Goal: Navigation & Orientation: Find specific page/section

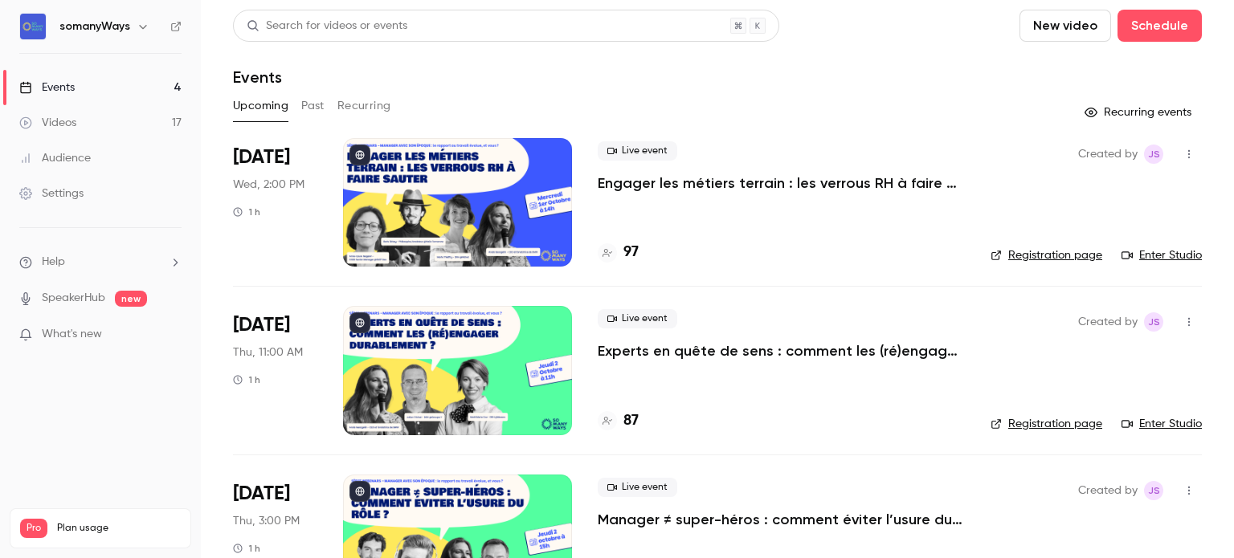
click at [636, 186] on p "Engager les métiers terrain : les verrous RH à faire sauter" at bounding box center [781, 183] width 367 height 19
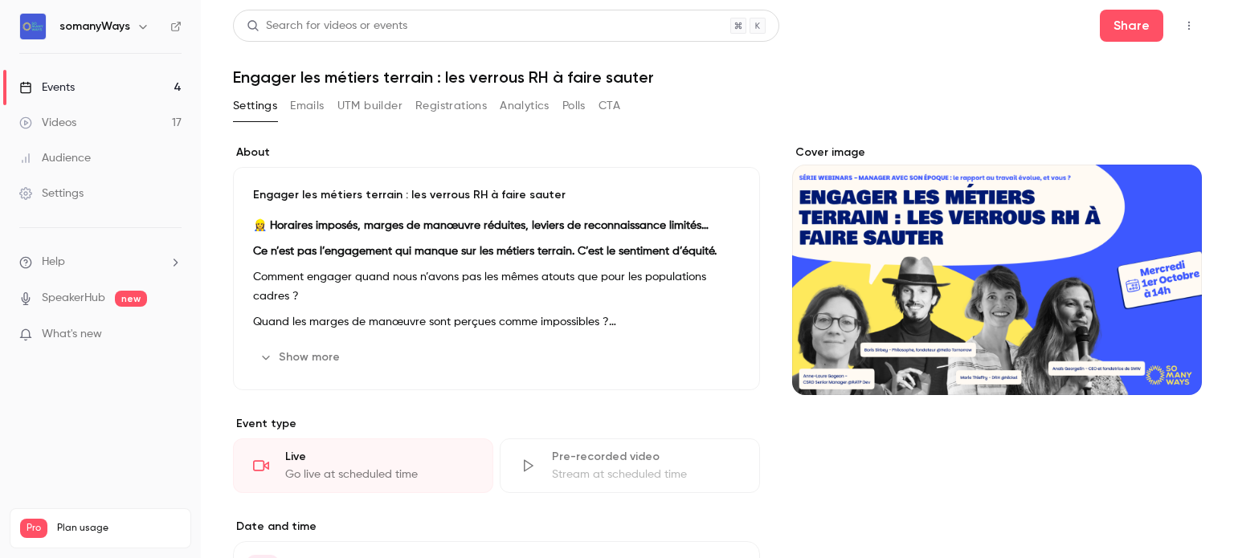
click at [1176, 18] on button "button" at bounding box center [1189, 26] width 26 height 26
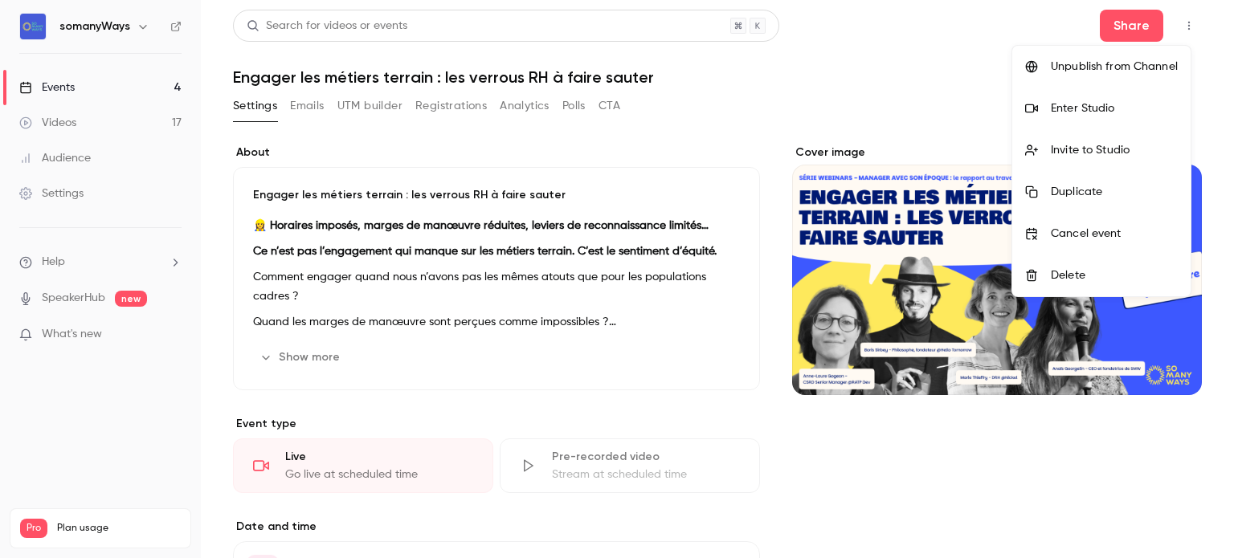
click at [1077, 107] on div "Enter Studio" at bounding box center [1114, 108] width 127 height 16
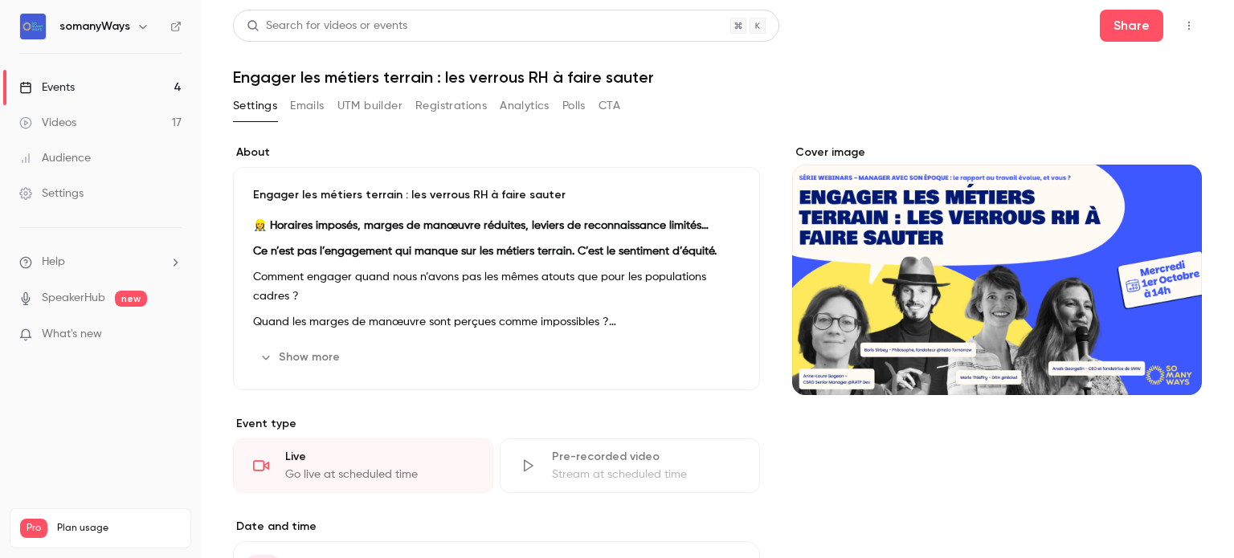
click at [1183, 22] on icon "button" at bounding box center [1189, 25] width 13 height 11
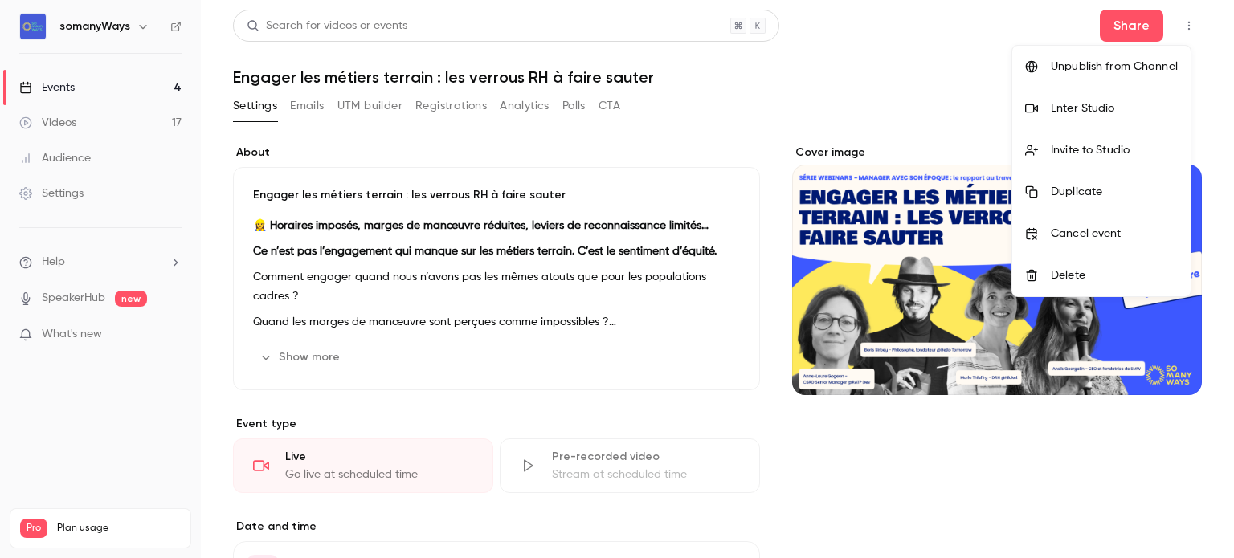
click at [1118, 107] on div "Enter Studio" at bounding box center [1114, 108] width 127 height 16
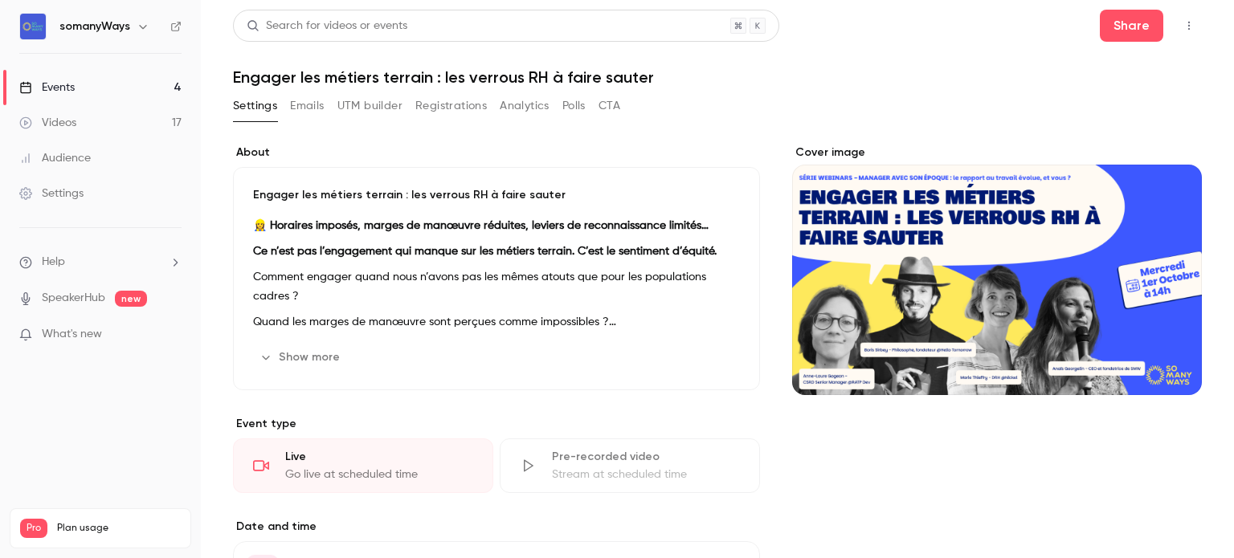
click at [59, 83] on div "Events" at bounding box center [46, 88] width 55 height 16
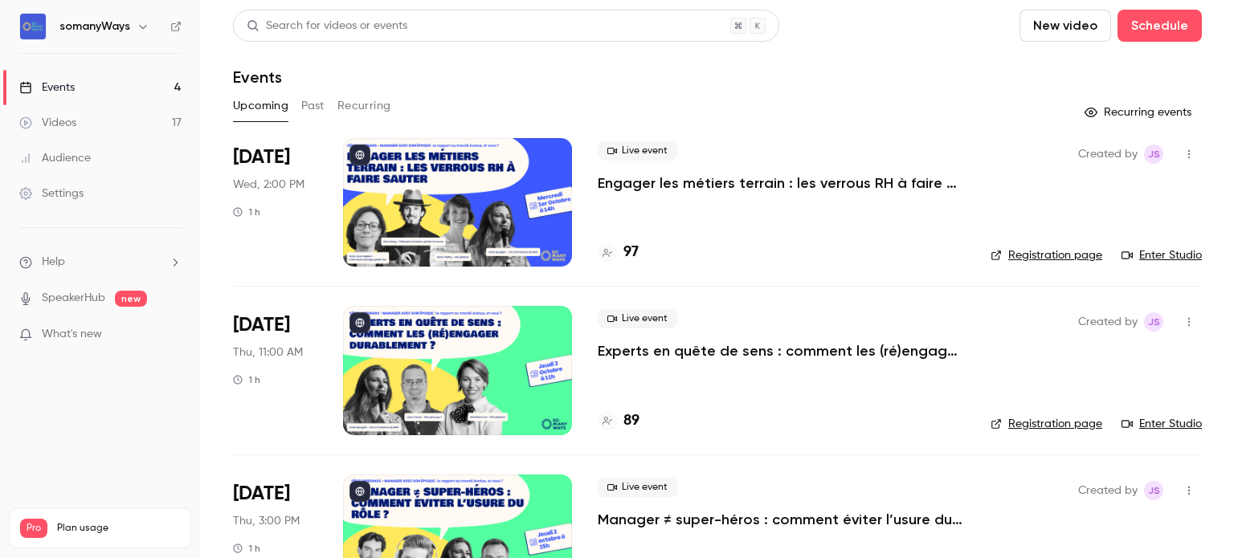
click at [649, 350] on p "Experts en quête de sens : comment les (ré)engager durablement ?" at bounding box center [781, 350] width 367 height 19
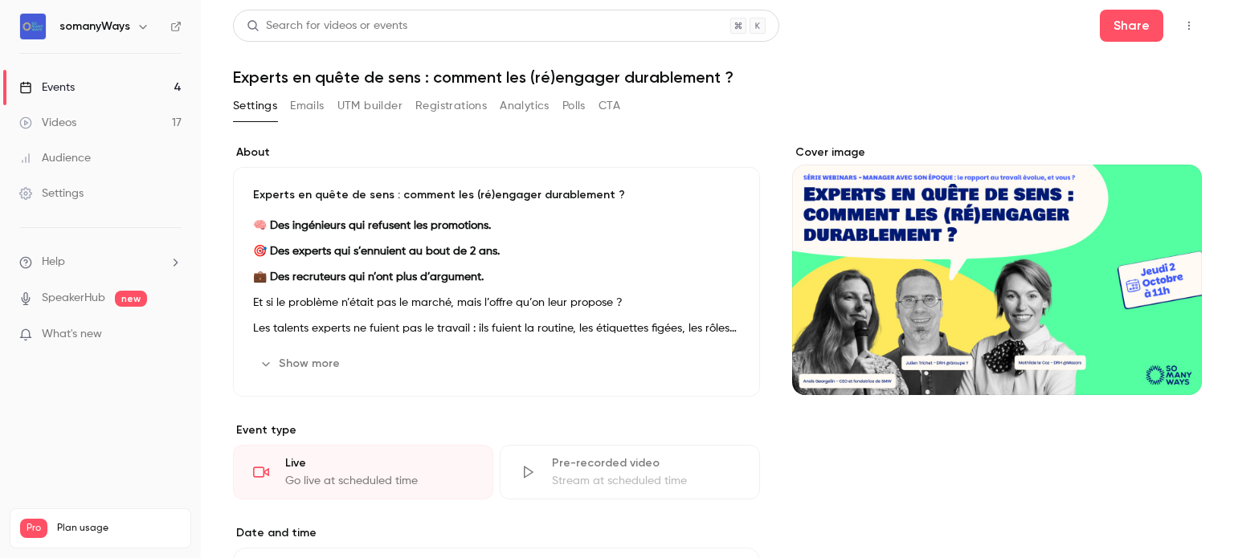
click at [1183, 24] on icon "button" at bounding box center [1189, 25] width 13 height 11
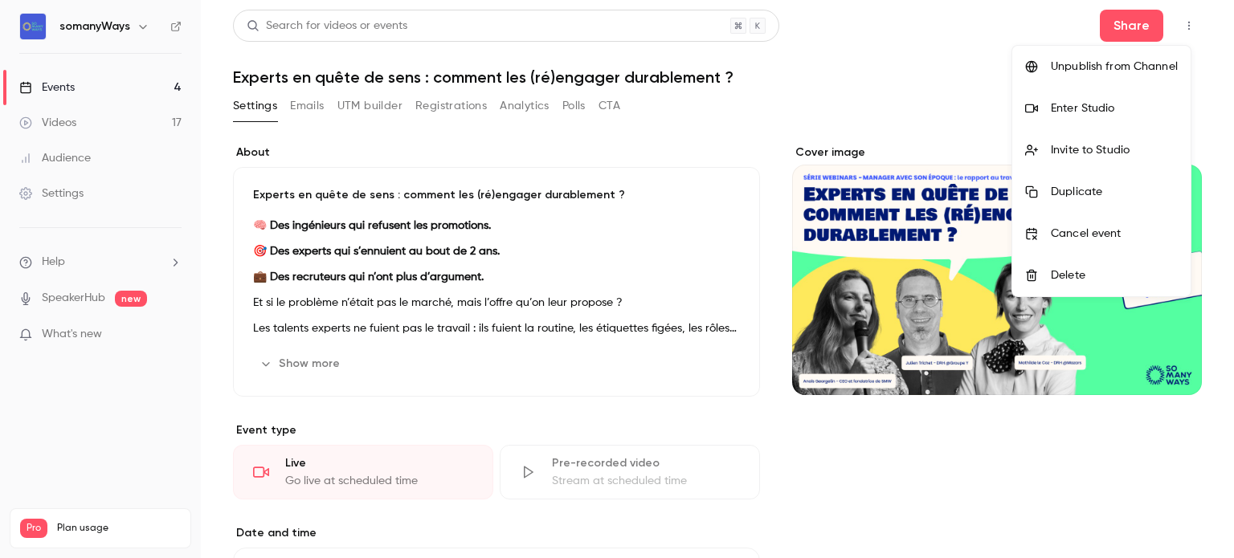
click at [1090, 112] on div "Enter Studio" at bounding box center [1114, 108] width 127 height 16
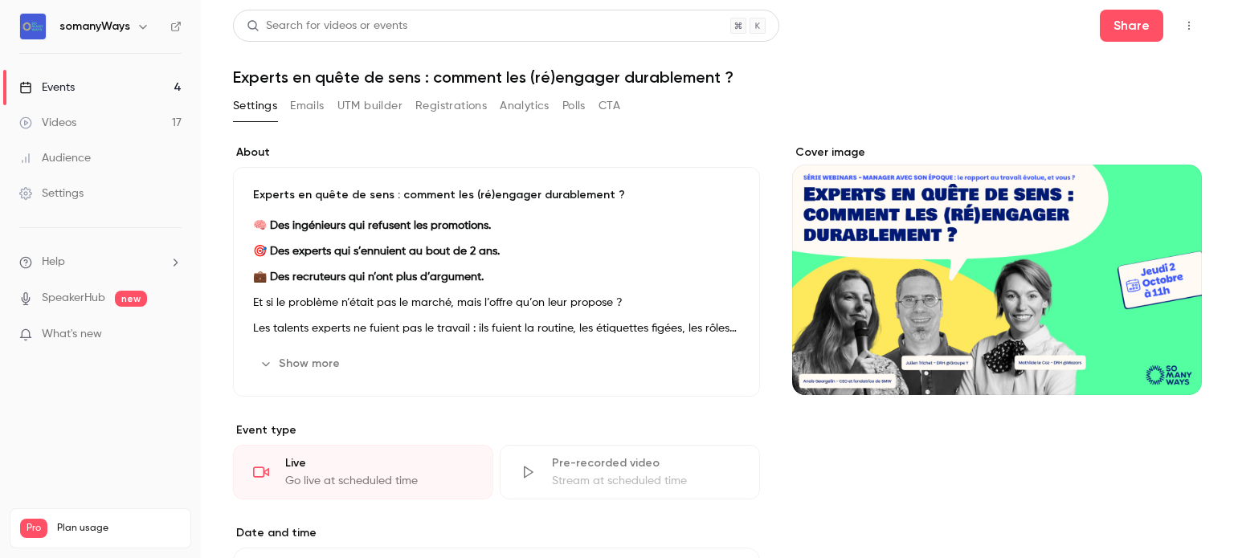
click at [128, 85] on link "Events 4" at bounding box center [100, 87] width 201 height 35
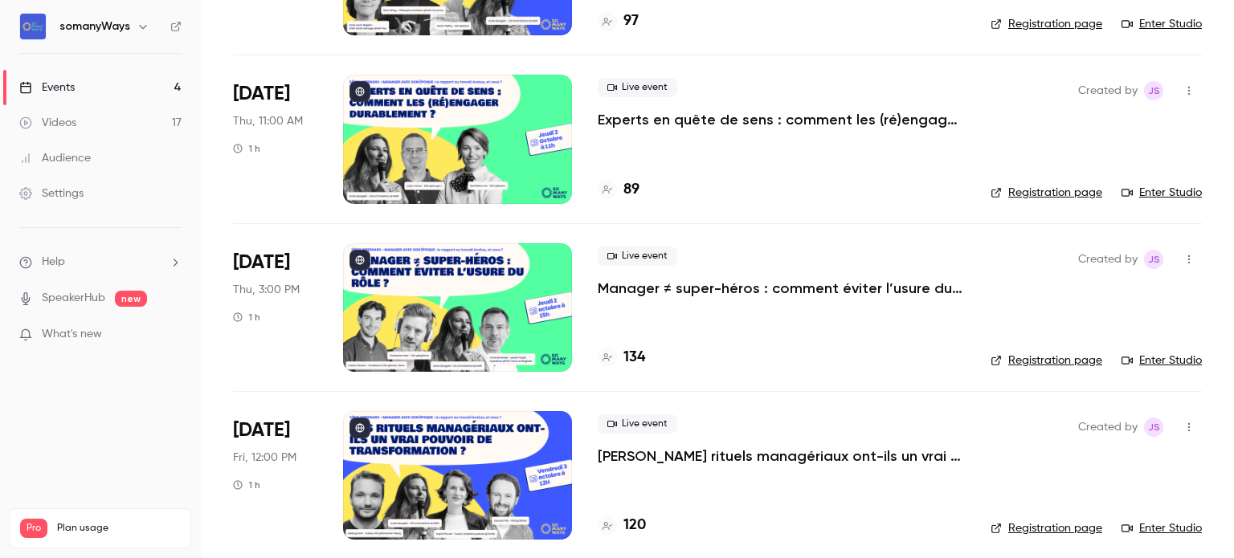
scroll to position [240, 0]
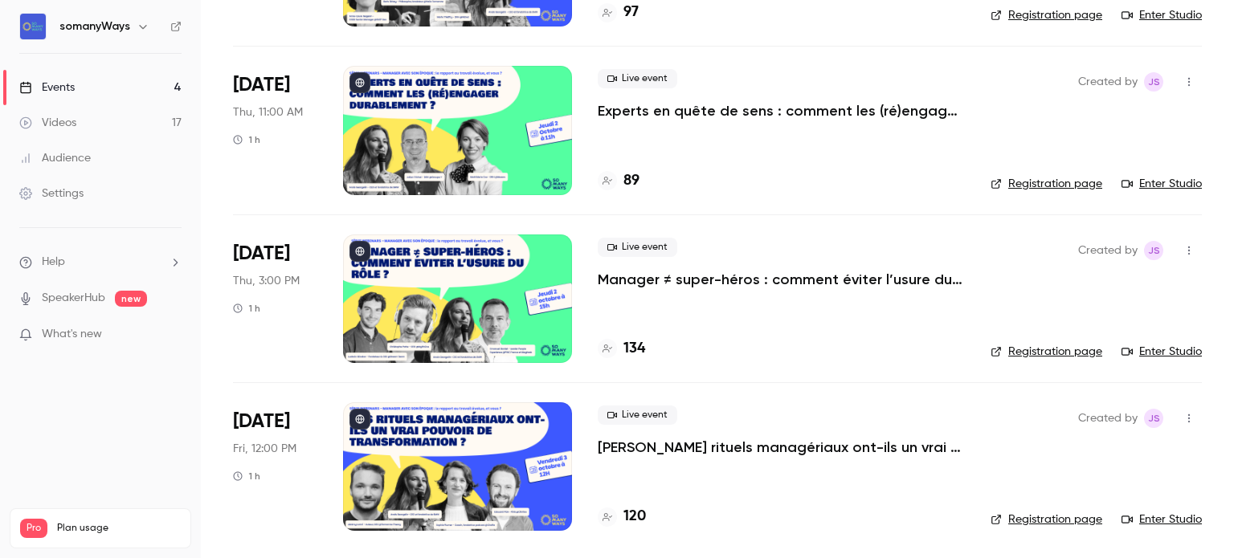
click at [849, 279] on p "Manager ≠ super-héros : comment éviter l’usure du rôle ?" at bounding box center [781, 279] width 367 height 19
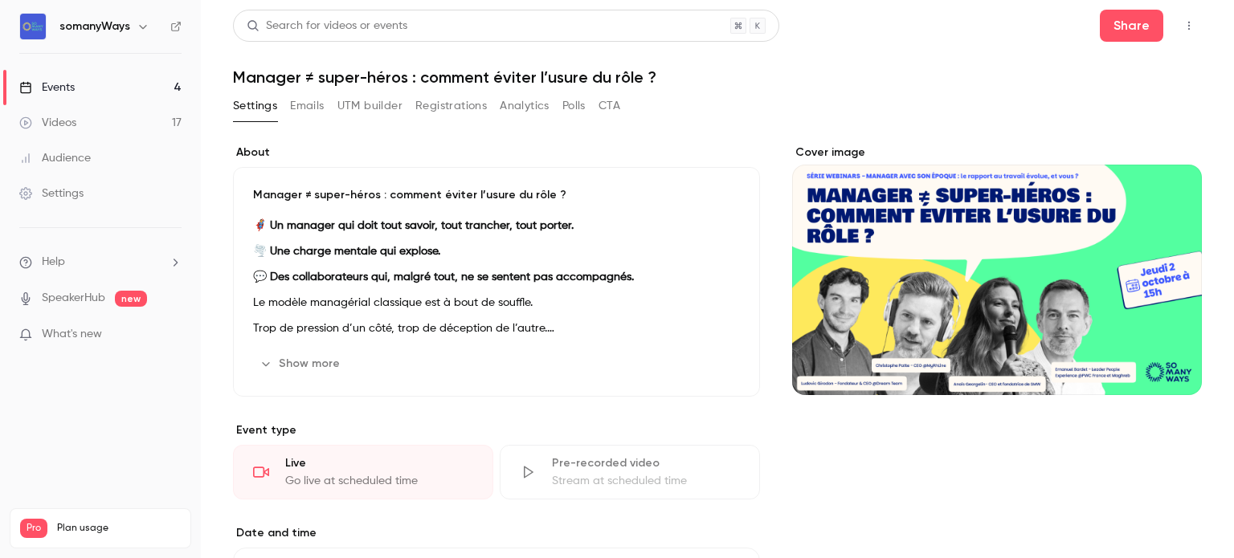
click at [1183, 22] on icon "button" at bounding box center [1189, 25] width 13 height 11
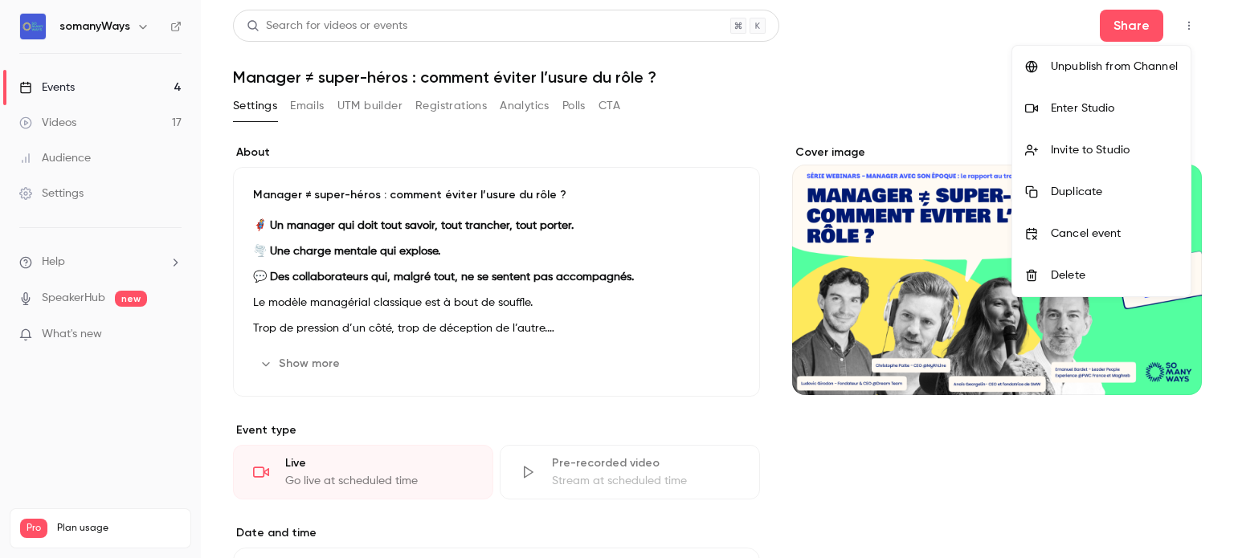
click at [1117, 105] on div "Enter Studio" at bounding box center [1114, 108] width 127 height 16
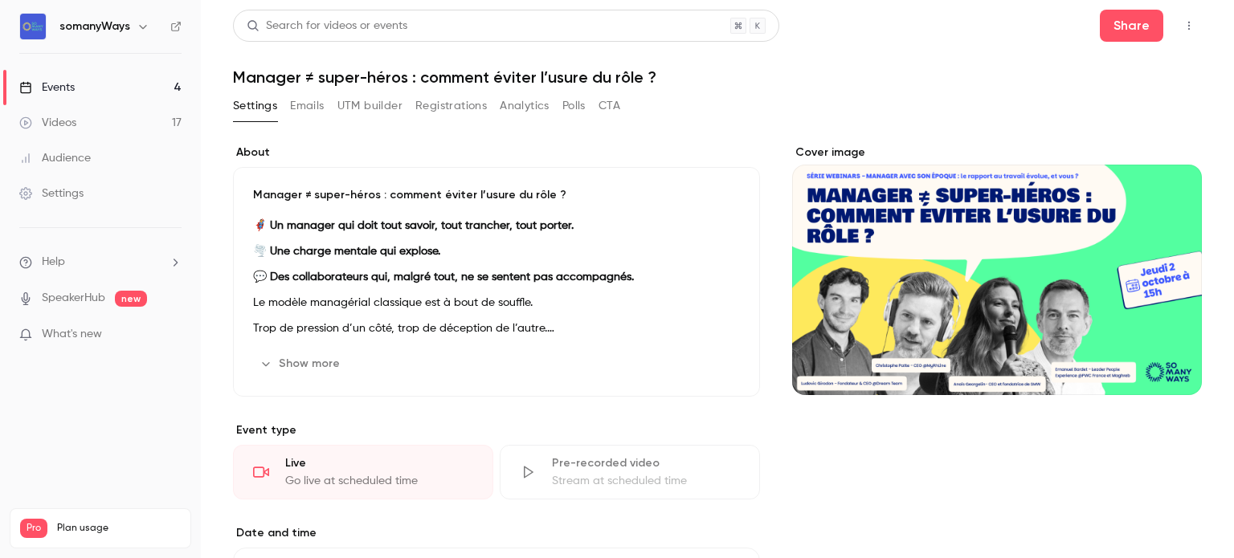
drag, startPoint x: 107, startPoint y: 86, endPoint x: 134, endPoint y: 91, distance: 27.7
click at [107, 86] on link "Events 4" at bounding box center [100, 87] width 201 height 35
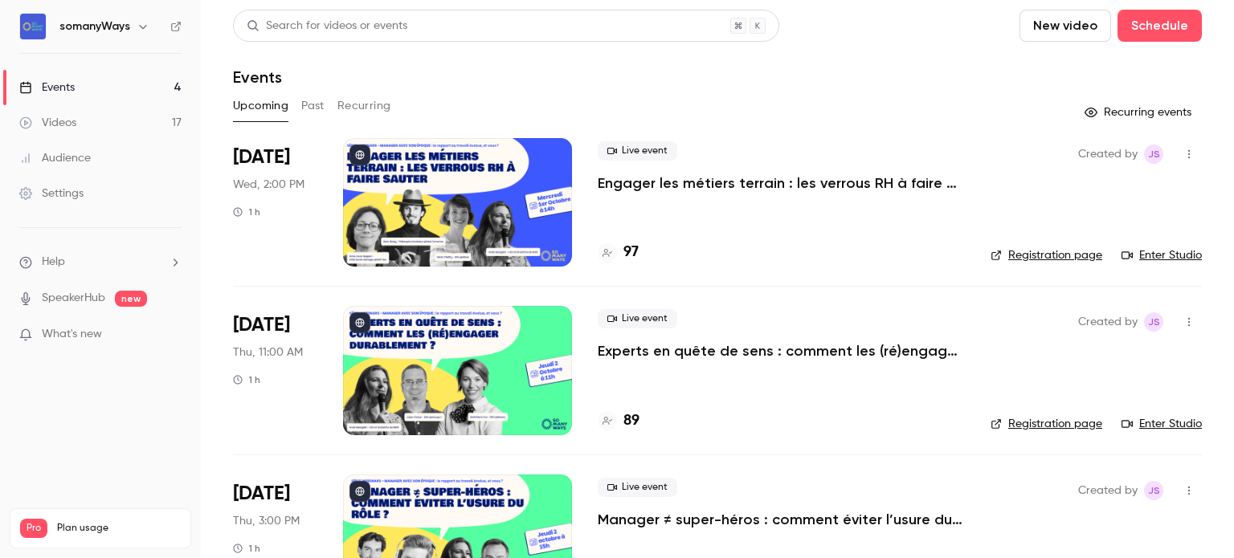
scroll to position [241, 0]
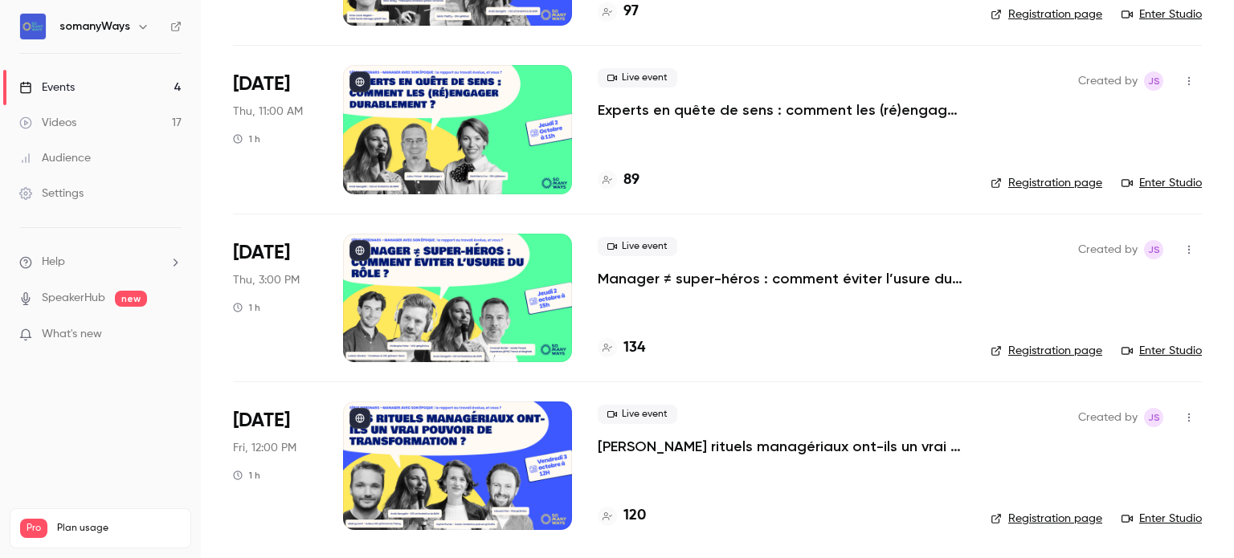
click at [635, 444] on p "[PERSON_NAME] rituels managériaux ont-ils un vrai pouvoir de transformation ?" at bounding box center [781, 446] width 367 height 19
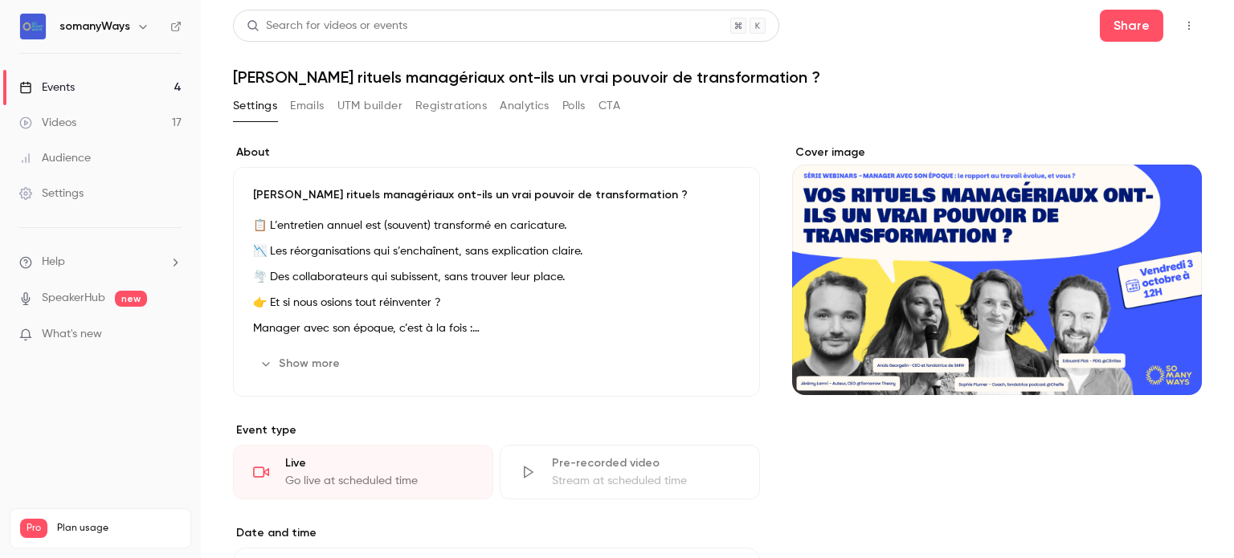
click at [1183, 28] on icon "button" at bounding box center [1189, 25] width 13 height 11
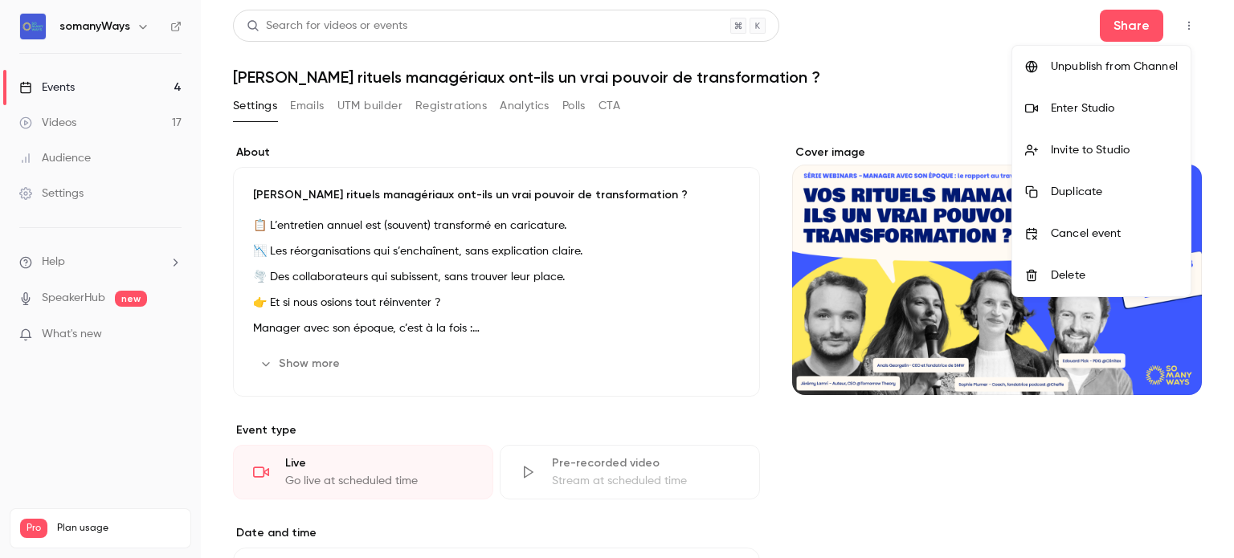
click at [1104, 148] on div "Invite to Studio" at bounding box center [1114, 150] width 127 height 16
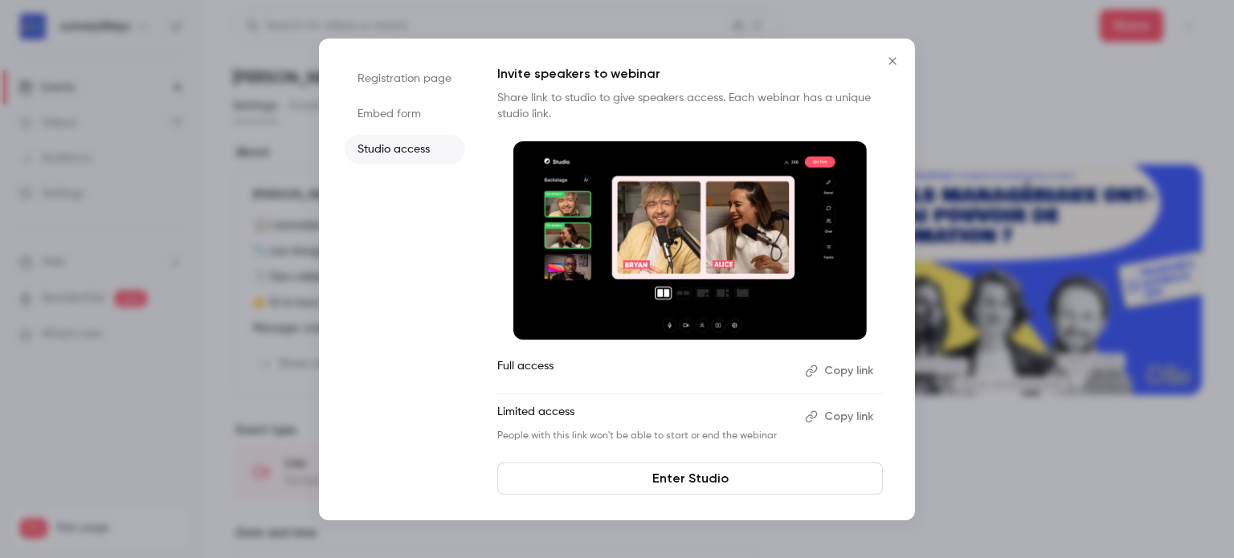
click at [889, 67] on icon "Close" at bounding box center [892, 61] width 19 height 13
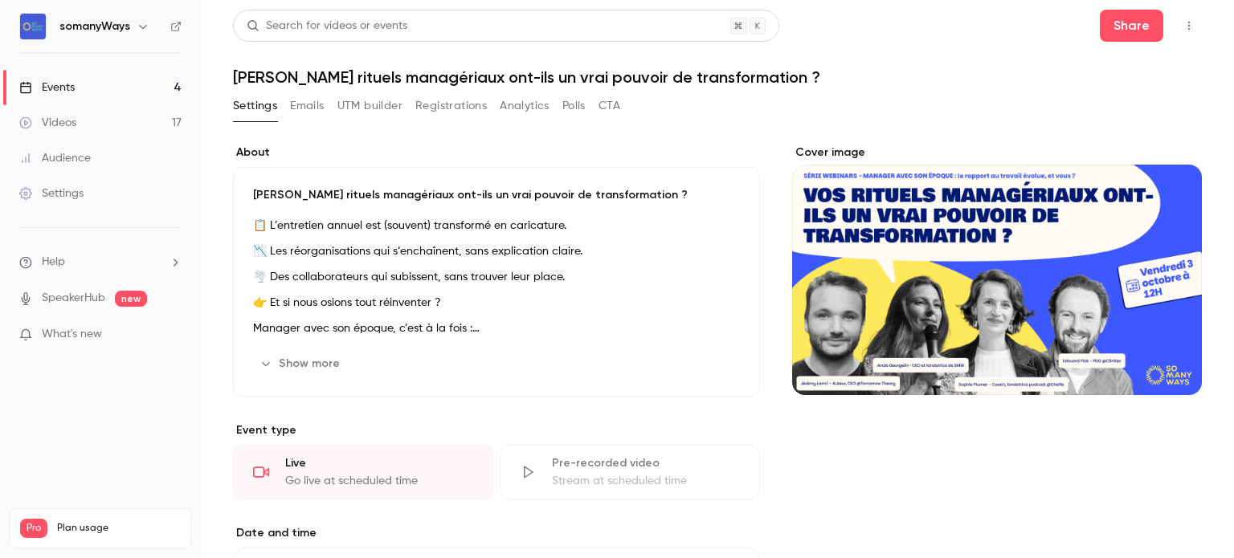
click at [1183, 20] on icon "button" at bounding box center [1189, 25] width 13 height 11
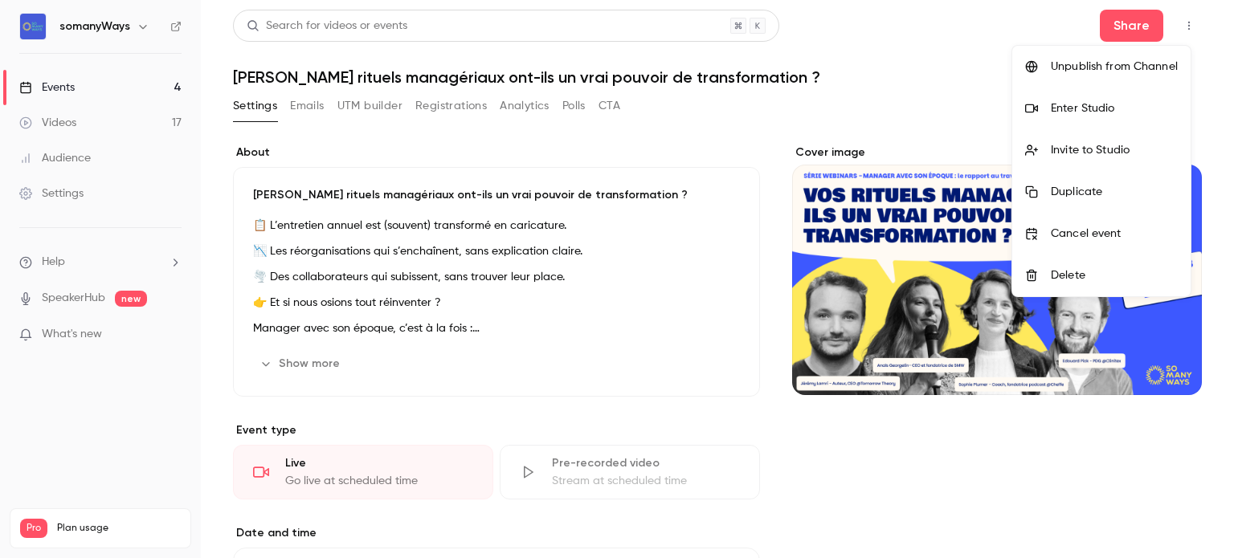
click at [1125, 107] on div "Enter Studio" at bounding box center [1114, 108] width 127 height 16
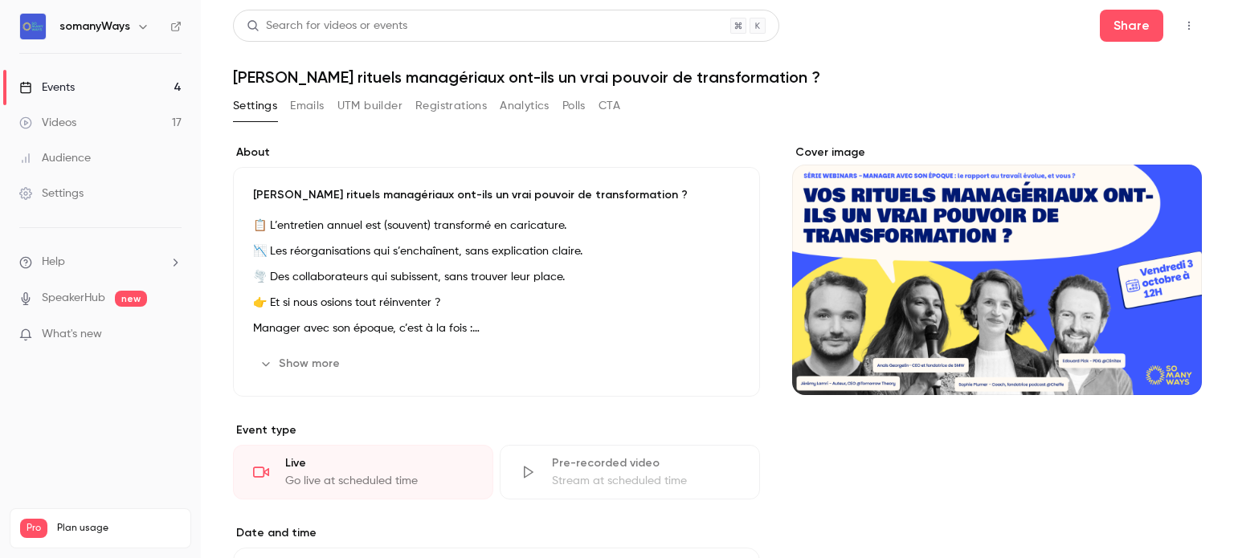
click at [156, 82] on link "Events 4" at bounding box center [100, 87] width 201 height 35
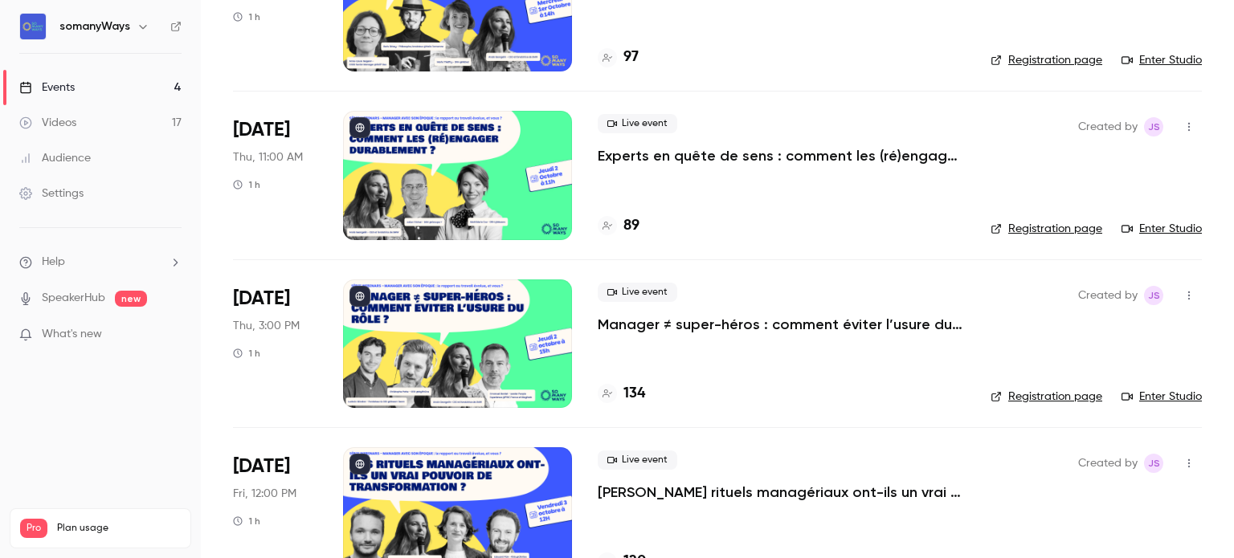
scroll to position [241, 0]
